Goal: Task Accomplishment & Management: Use online tool/utility

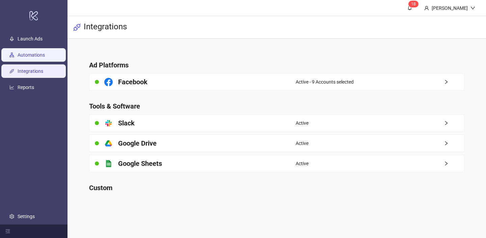
click at [37, 55] on link "Automations" at bounding box center [31, 54] width 27 height 5
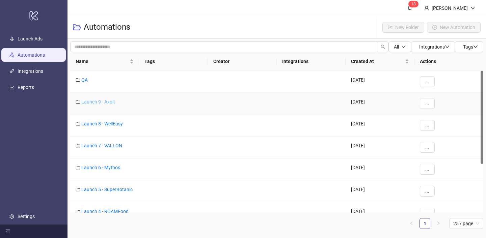
click at [101, 101] on link "Launch 9 - Axolt" at bounding box center [98, 101] width 34 height 5
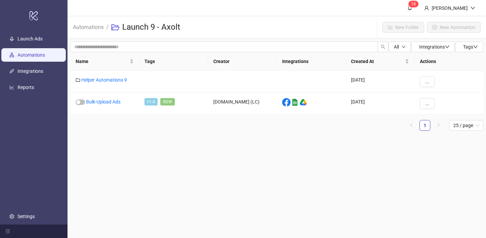
click at [45, 52] on link "Automations" at bounding box center [31, 54] width 27 height 5
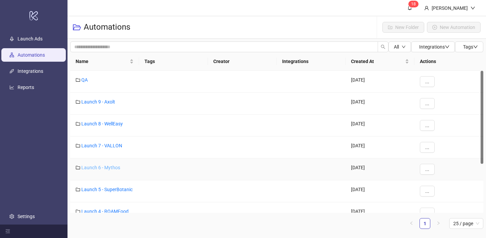
click at [107, 166] on link "Launch 6 - Mythos" at bounding box center [100, 167] width 39 height 5
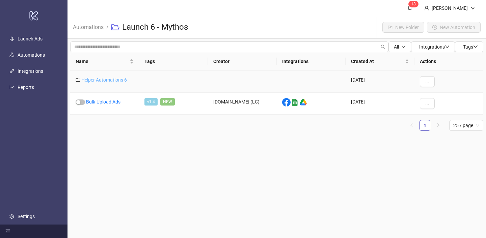
click at [119, 82] on link "Helper Automations 6" at bounding box center [104, 79] width 46 height 5
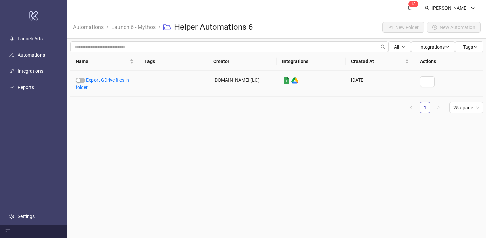
click at [119, 82] on link "Export GDrive files in folder" at bounding box center [102, 83] width 53 height 13
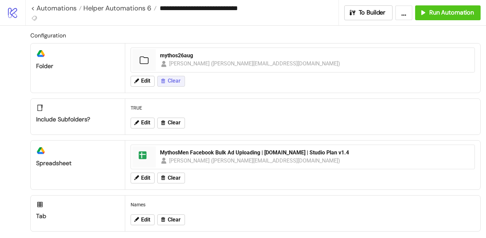
click at [172, 80] on span "Clear" at bounding box center [174, 81] width 13 height 6
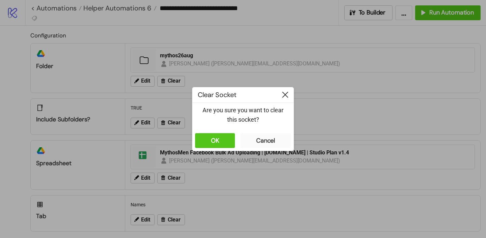
click at [284, 93] on icon at bounding box center [285, 95] width 6 height 6
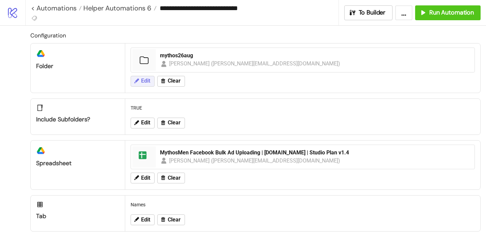
click at [143, 81] on span "Edit" at bounding box center [145, 81] width 9 height 6
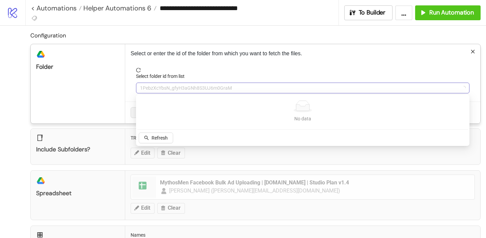
click at [161, 93] on span "1PebzXcYbsN_gfyH3aGNh8S3UJ6m0GraM" at bounding box center [302, 88] width 325 height 10
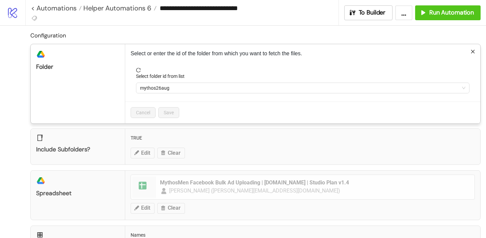
click at [161, 93] on span "mythos26aug" at bounding box center [302, 88] width 325 height 10
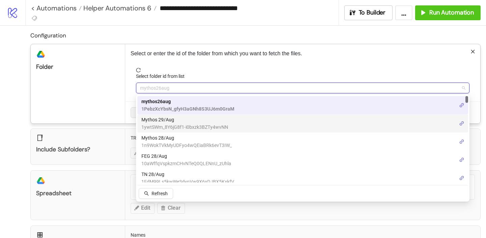
click at [155, 118] on span "Mythos 29/Aug" at bounding box center [184, 119] width 87 height 7
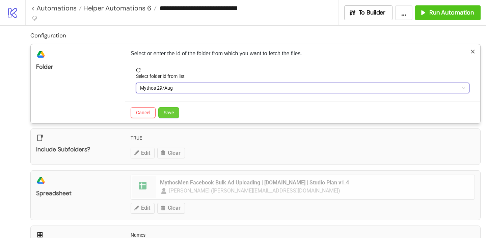
click at [165, 110] on button "Save" at bounding box center [168, 112] width 21 height 11
